Goal: Task Accomplishment & Management: Complete application form

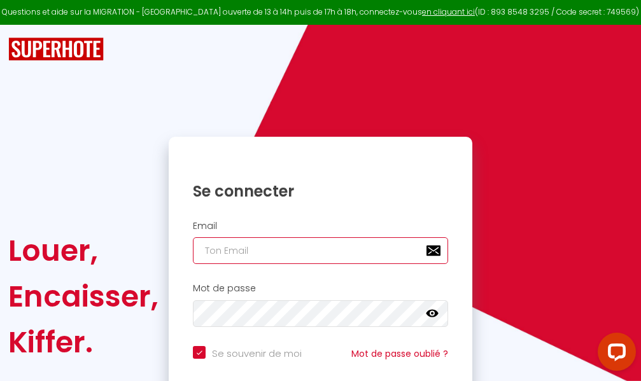
click at [352, 253] on input "email" at bounding box center [320, 250] width 255 height 27
type input "m"
checkbox input "true"
type input "ma"
checkbox input "true"
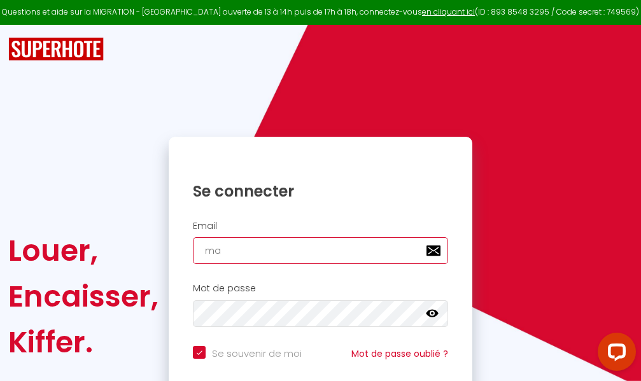
type input "mar"
checkbox input "true"
type input "marc"
checkbox input "true"
type input "marcd"
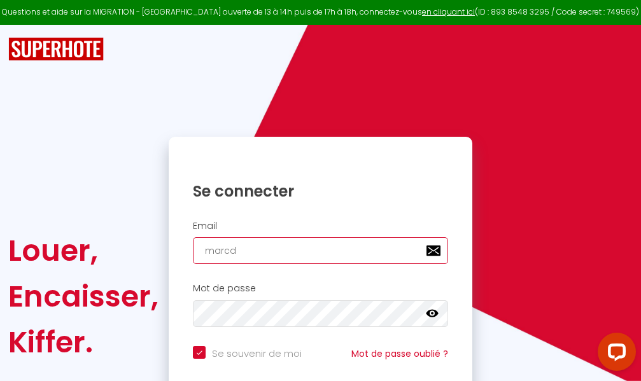
checkbox input "true"
type input "marcdp"
checkbox input "true"
type input "marcdpo"
checkbox input "true"
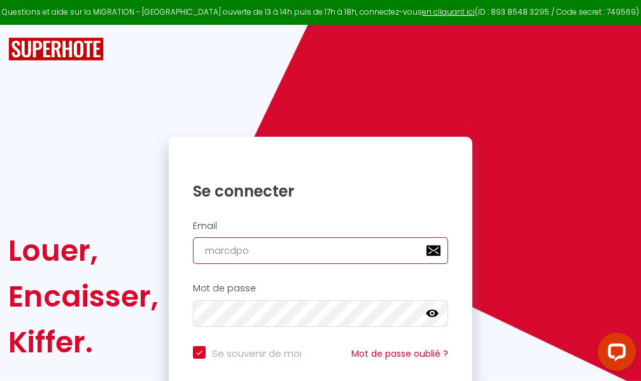
type input "marcdpoz"
checkbox input "true"
type input "marcdpoz."
checkbox input "true"
type input "marcdpoz.l"
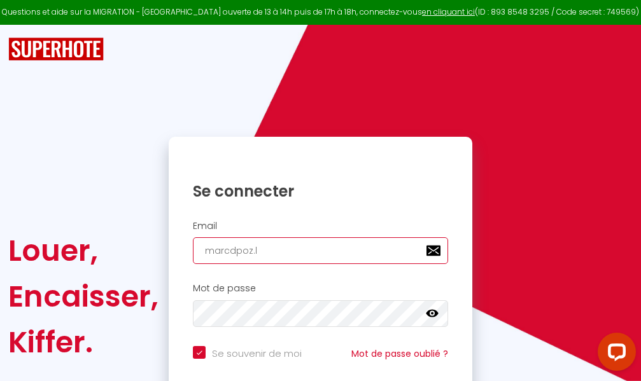
checkbox input "true"
type input "marcdpoz.lo"
checkbox input "true"
type input "marcdpoz.loc"
checkbox input "true"
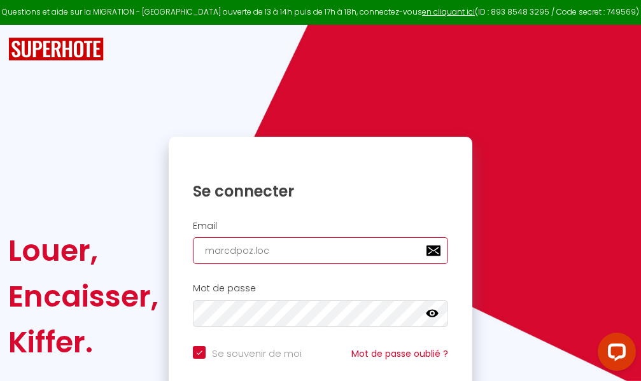
type input "marcdpoz.loca"
checkbox input "true"
type input "marcdpoz.locat"
checkbox input "true"
type input "marcdpoz.locati"
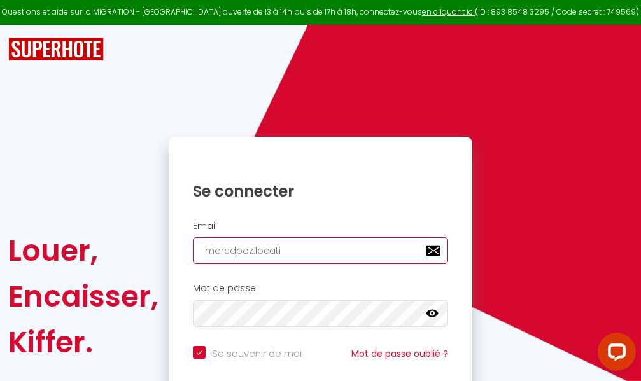
checkbox input "true"
type input "marcdpoz.locatio"
checkbox input "true"
type input "marcdpoz.location"
checkbox input "true"
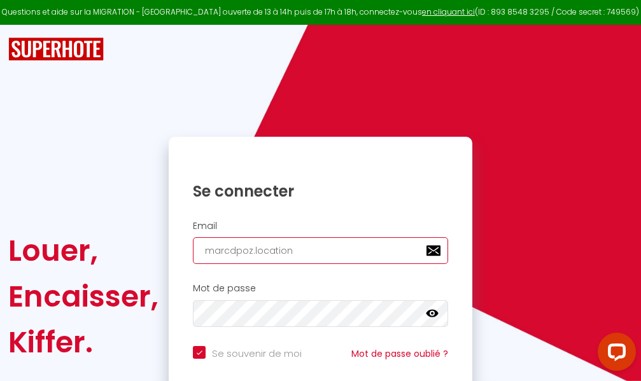
type input "marcdpoz.location@"
checkbox input "true"
type input "marcdpoz.location@g"
checkbox input "true"
type input "marcdpoz.location@gm"
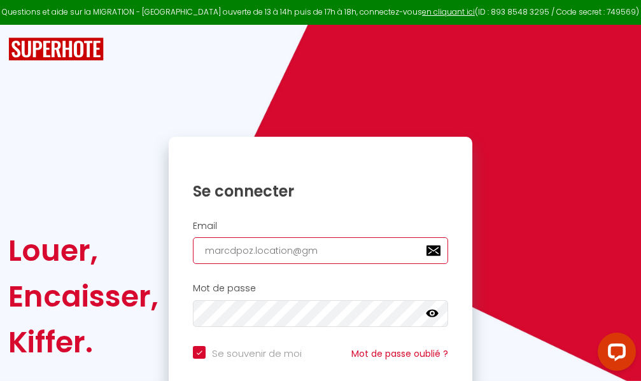
checkbox input "true"
type input "marcdpoz.location@gma"
checkbox input "true"
type input "marcdpoz.location@gmai"
checkbox input "true"
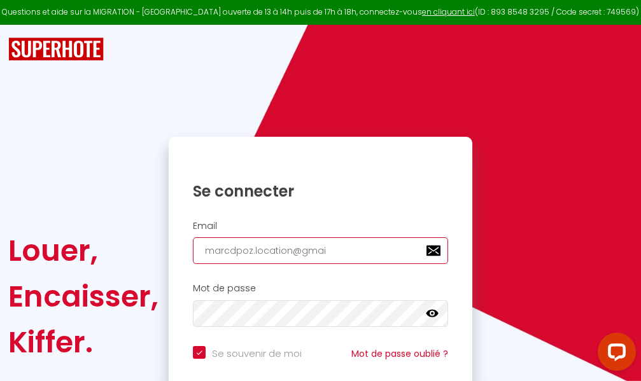
type input "[EMAIL_ADDRESS]"
checkbox input "true"
type input "[EMAIL_ADDRESS]."
checkbox input "true"
type input "marcdpoz.location@gmail.c"
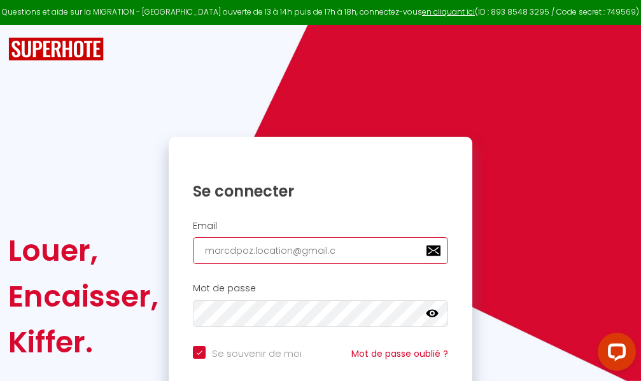
checkbox input "true"
type input "[EMAIL_ADDRESS][DOMAIN_NAME]"
checkbox input "true"
type input "[EMAIL_ADDRESS][DOMAIN_NAME]"
checkbox input "true"
